Goal: Use online tool/utility

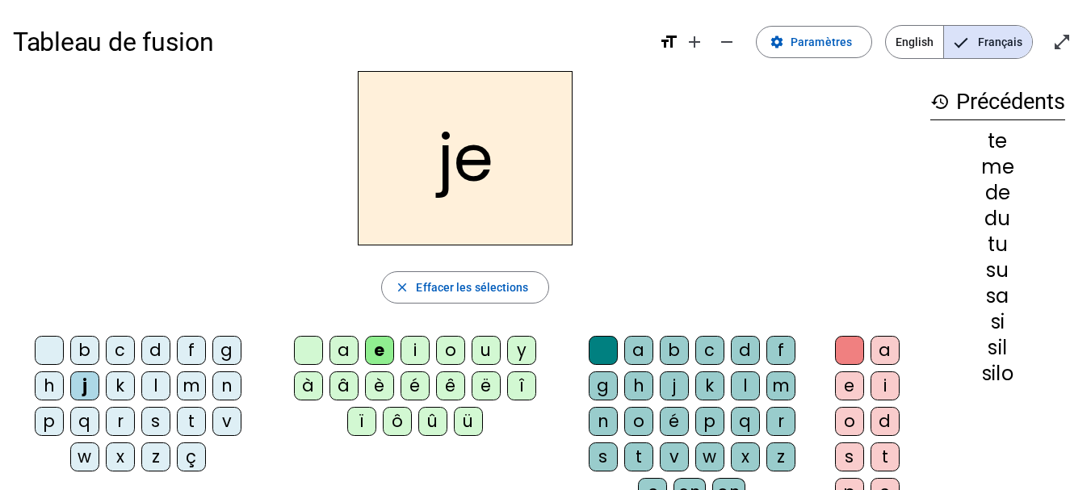
click at [846, 363] on div at bounding box center [849, 350] width 29 height 29
click at [48, 342] on div at bounding box center [49, 350] width 29 height 29
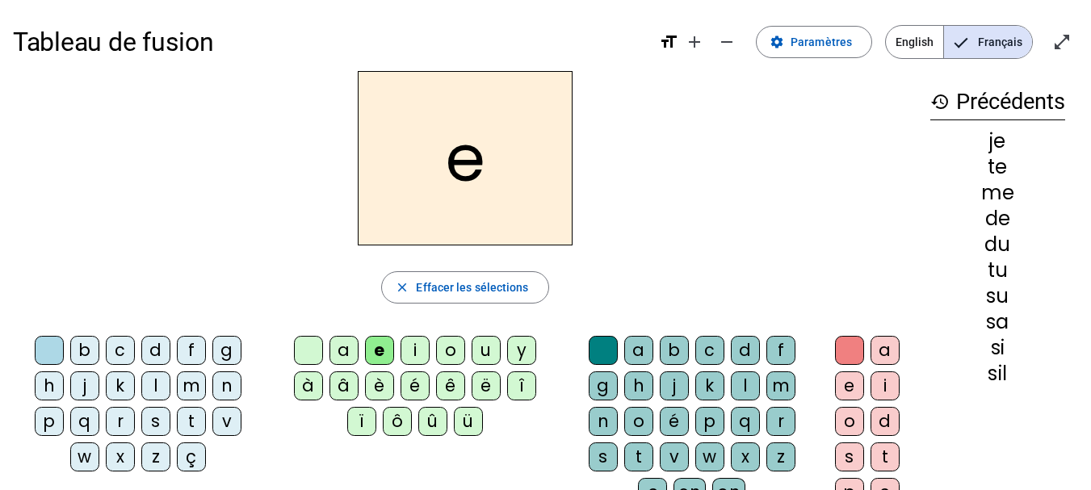
click at [599, 347] on div at bounding box center [603, 350] width 29 height 29
drag, startPoint x: 190, startPoint y: 384, endPoint x: 242, endPoint y: 422, distance: 64.3
click at [242, 422] on div "b c d f g h j k l m n p q r s t v w x z ç" at bounding box center [141, 407] width 244 height 142
click at [248, 238] on div "e" at bounding box center [465, 158] width 905 height 174
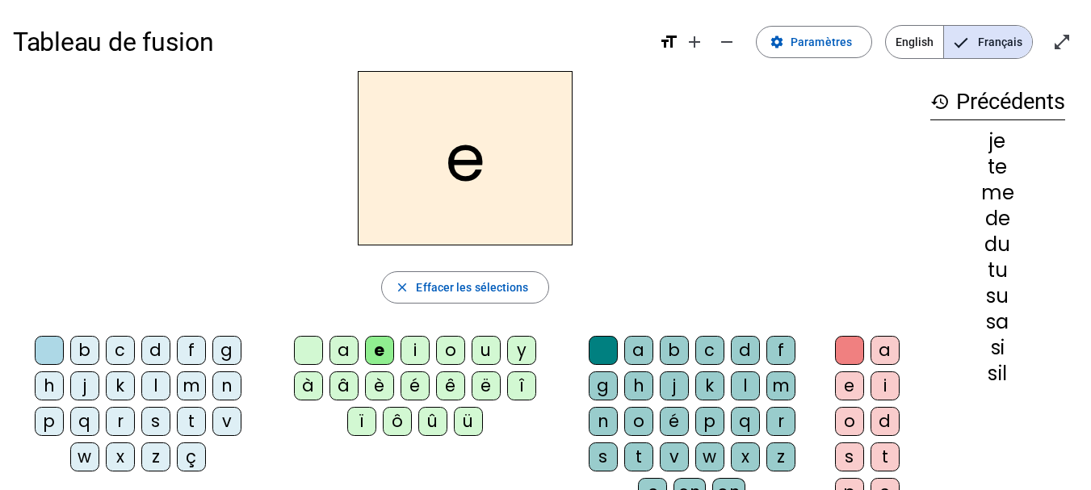
click at [186, 383] on div "m" at bounding box center [191, 386] width 29 height 29
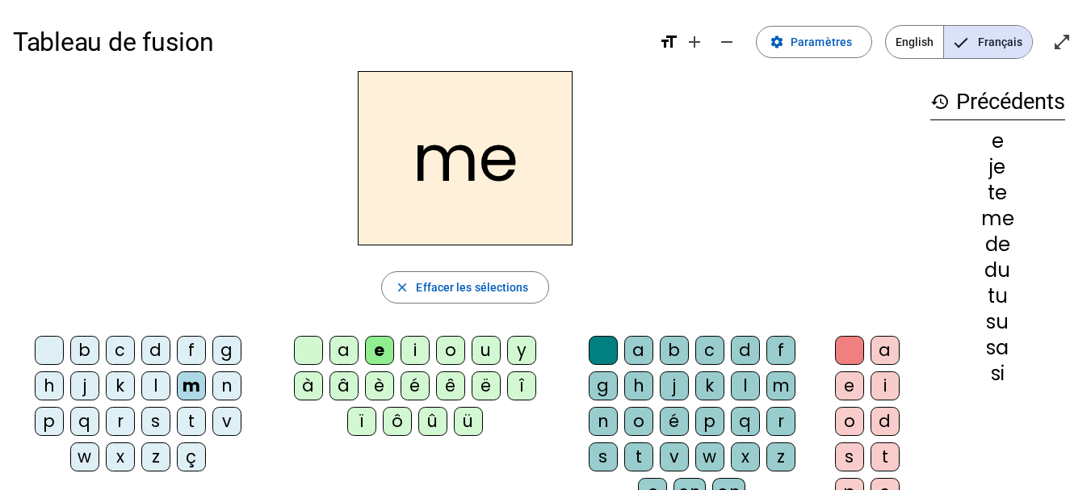
click at [186, 383] on div "m" at bounding box center [191, 386] width 29 height 29
click at [336, 354] on div "a" at bounding box center [344, 350] width 29 height 29
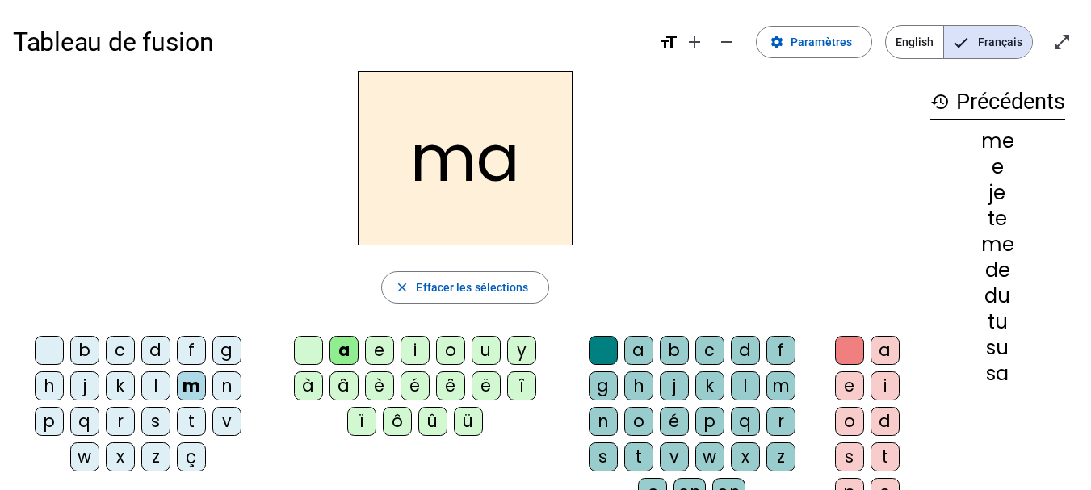
click at [734, 384] on div "l" at bounding box center [745, 386] width 29 height 29
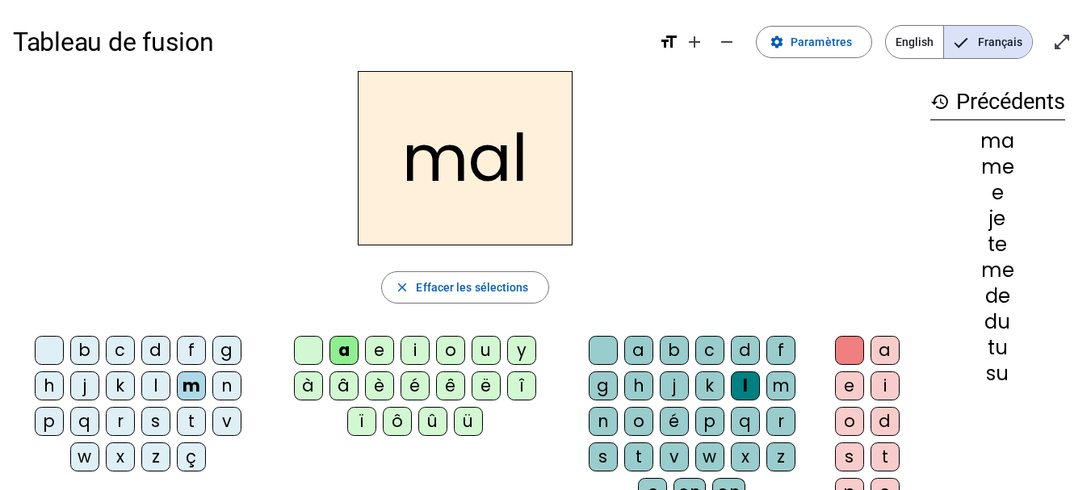
click at [415, 352] on div "i" at bounding box center [415, 350] width 29 height 29
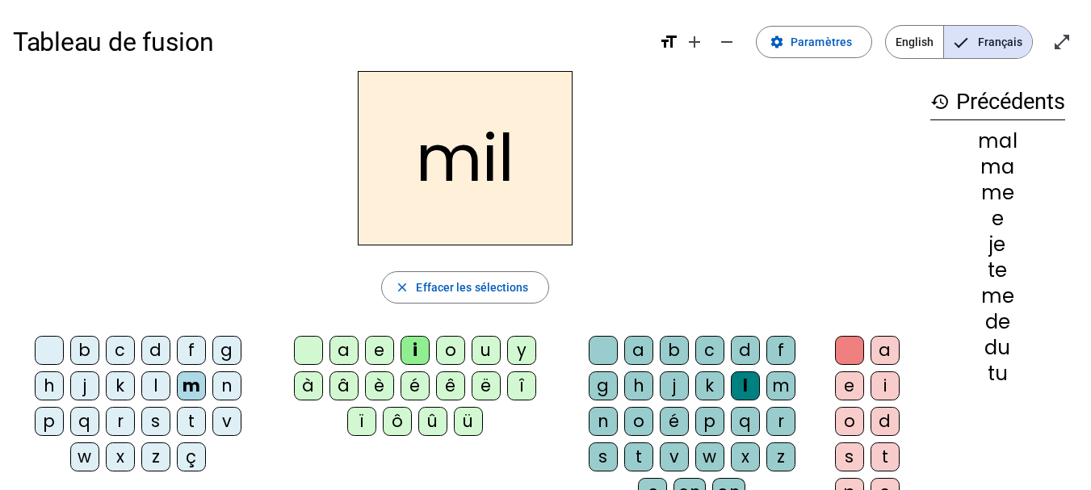
click at [157, 420] on div "s" at bounding box center [155, 421] width 29 height 29
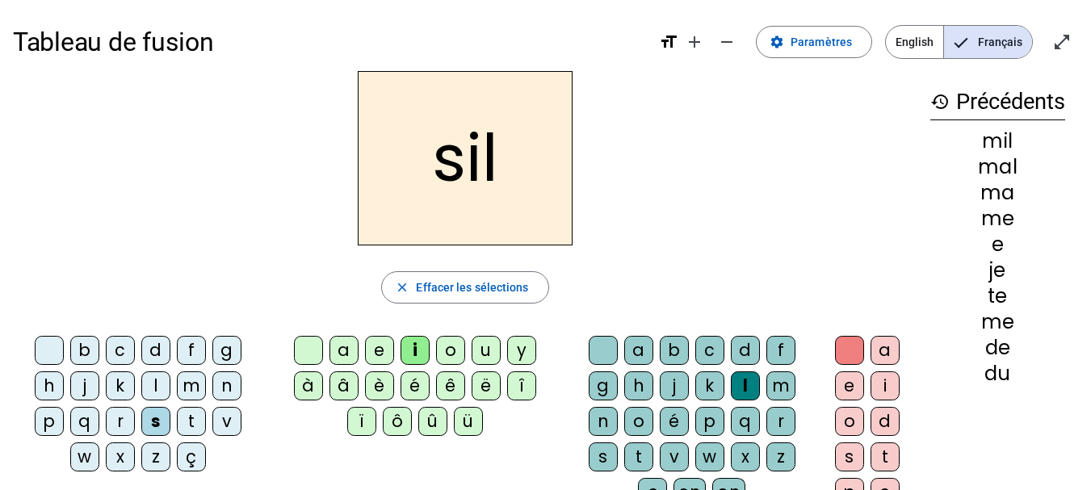
click at [614, 342] on div at bounding box center [603, 350] width 29 height 29
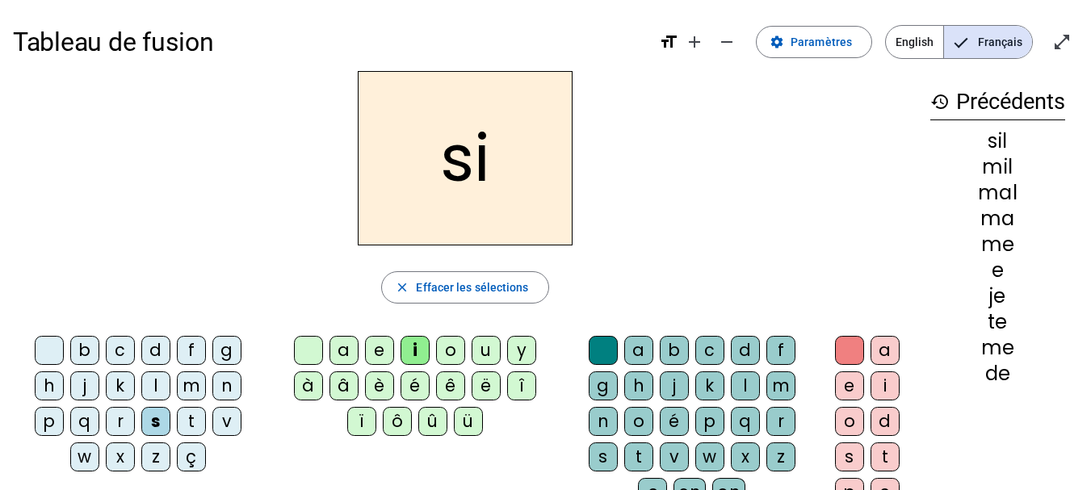
click at [335, 353] on div "a" at bounding box center [344, 350] width 29 height 29
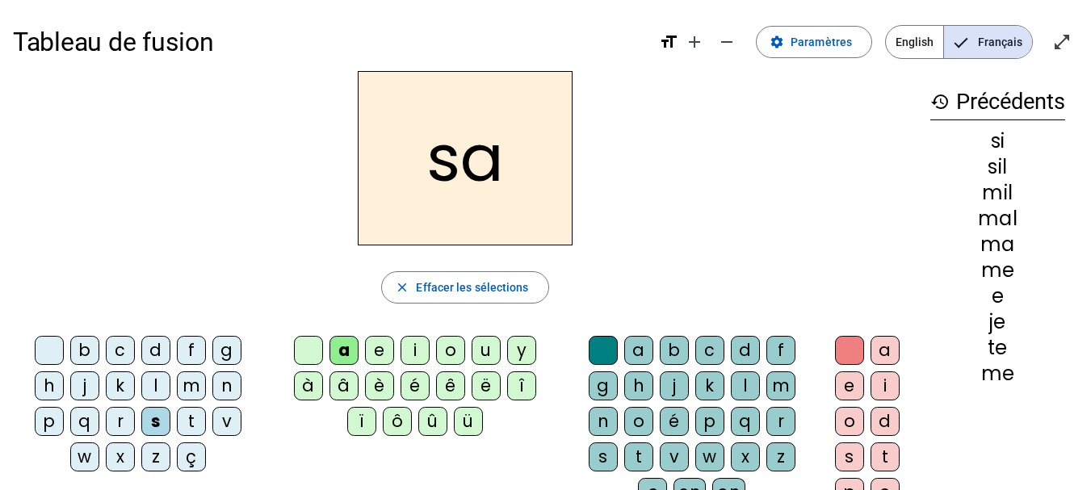
click at [485, 361] on div "u" at bounding box center [486, 350] width 29 height 29
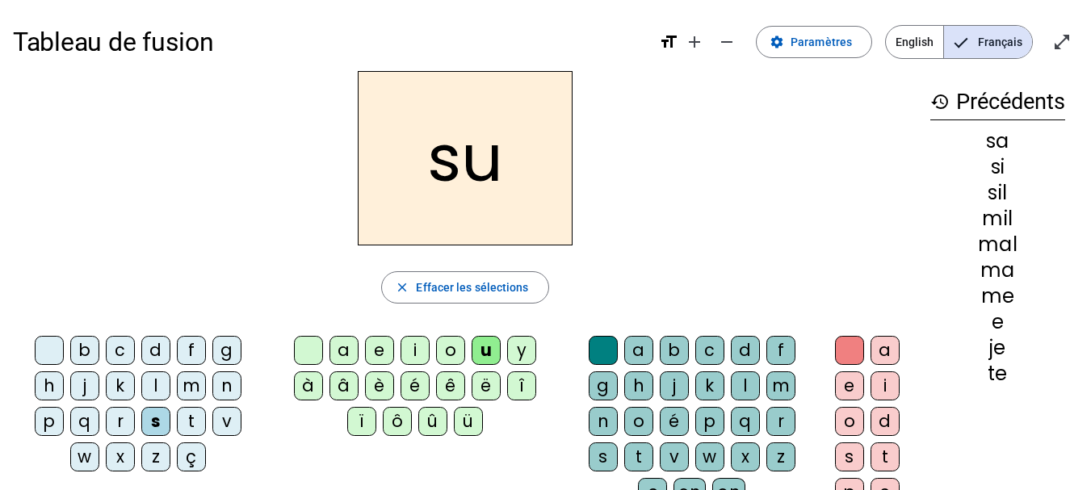
click at [166, 350] on div "d" at bounding box center [155, 350] width 29 height 29
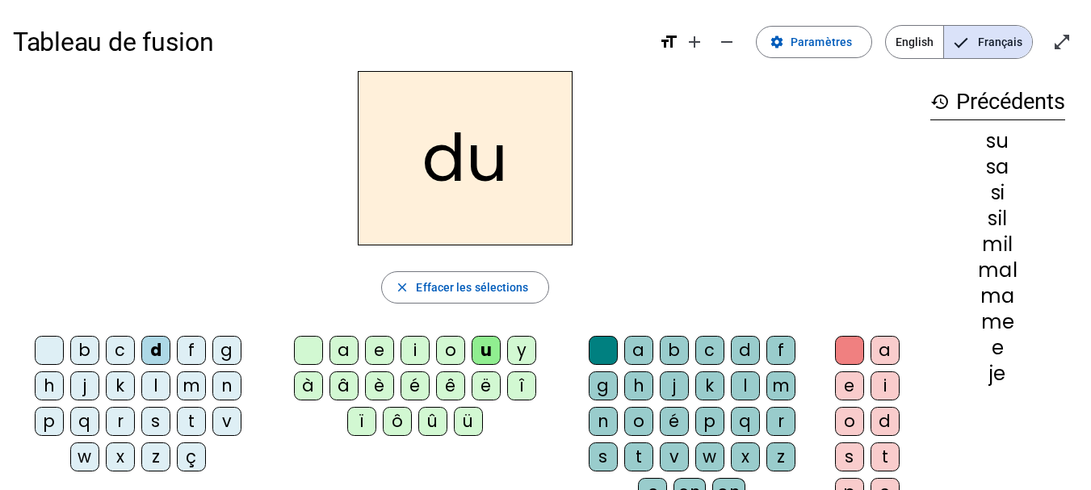
click at [155, 422] on div "s" at bounding box center [155, 421] width 29 height 29
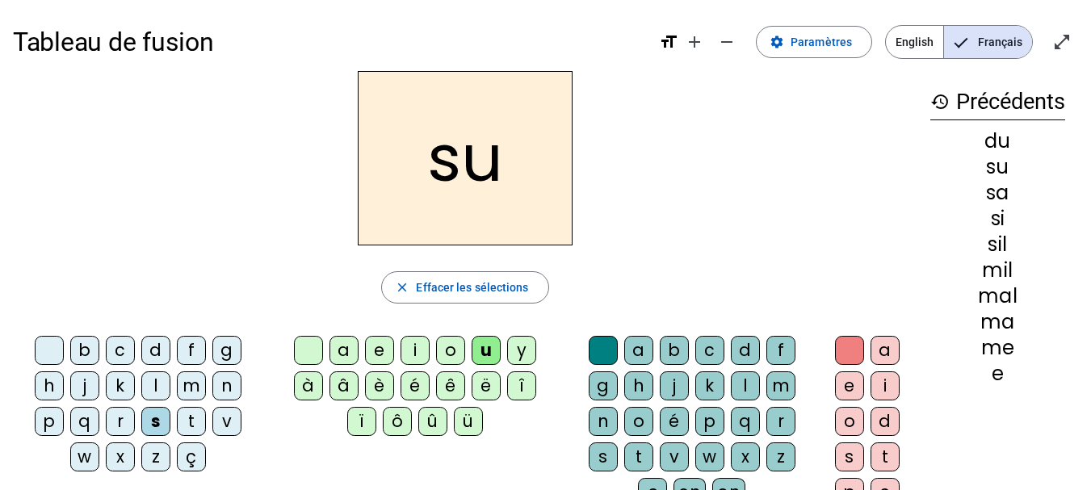
click at [778, 422] on div "r" at bounding box center [781, 421] width 29 height 29
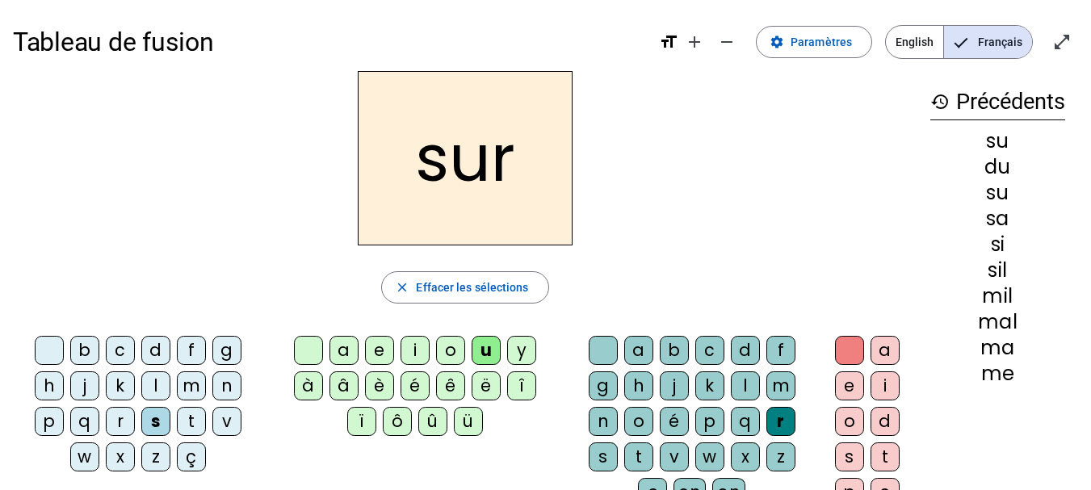
click at [160, 352] on div "d" at bounding box center [155, 350] width 29 height 29
